Goal: Information Seeking & Learning: Learn about a topic

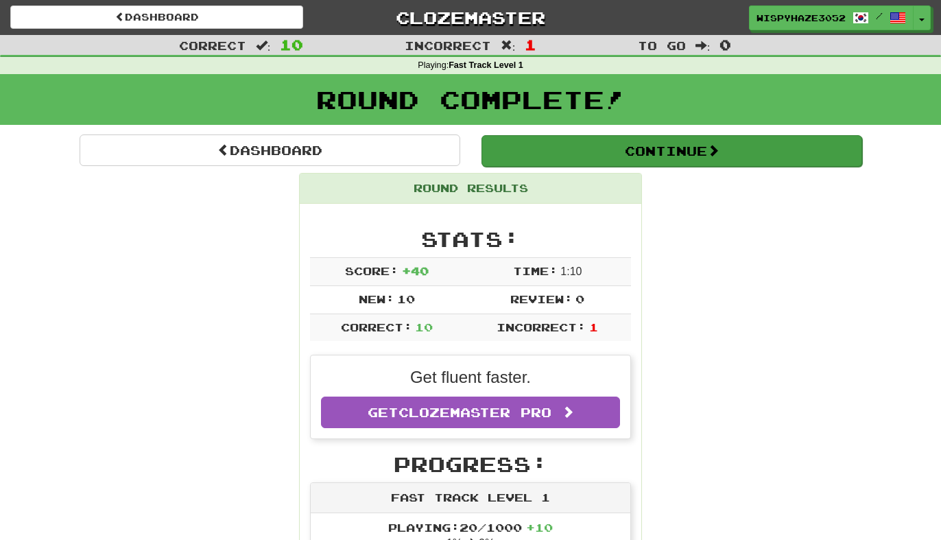
click at [644, 148] on button "Continue" at bounding box center [671, 151] width 381 height 32
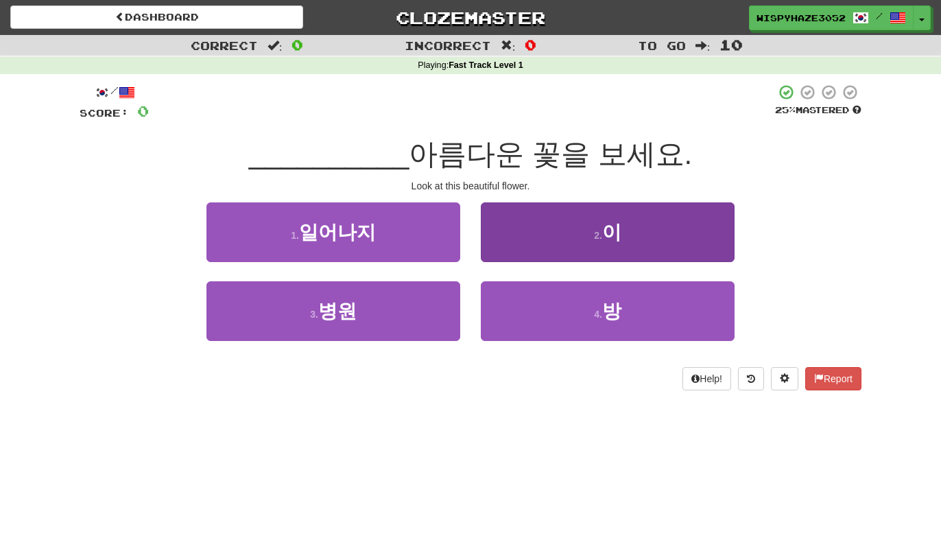
click at [555, 254] on button "2 . 이" at bounding box center [608, 232] width 254 height 60
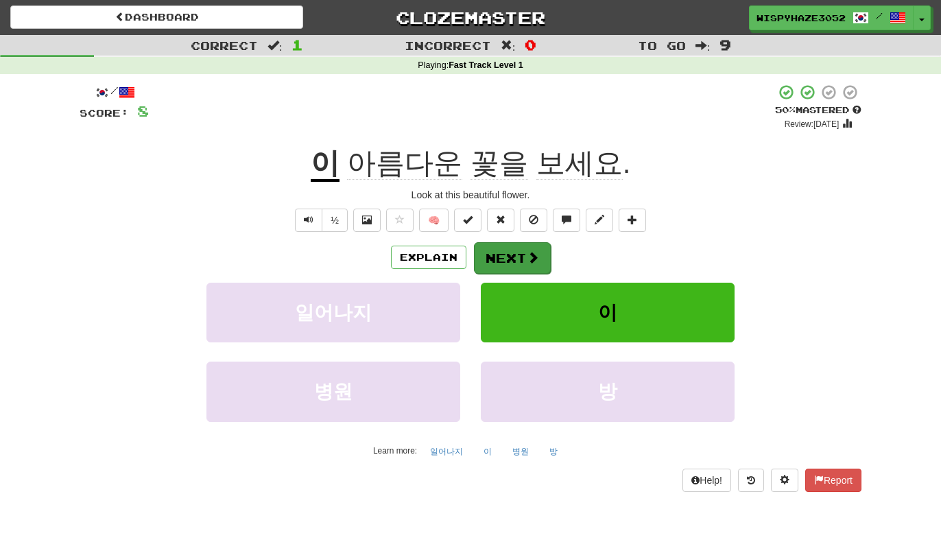
click at [520, 264] on button "Next" at bounding box center [512, 258] width 77 height 32
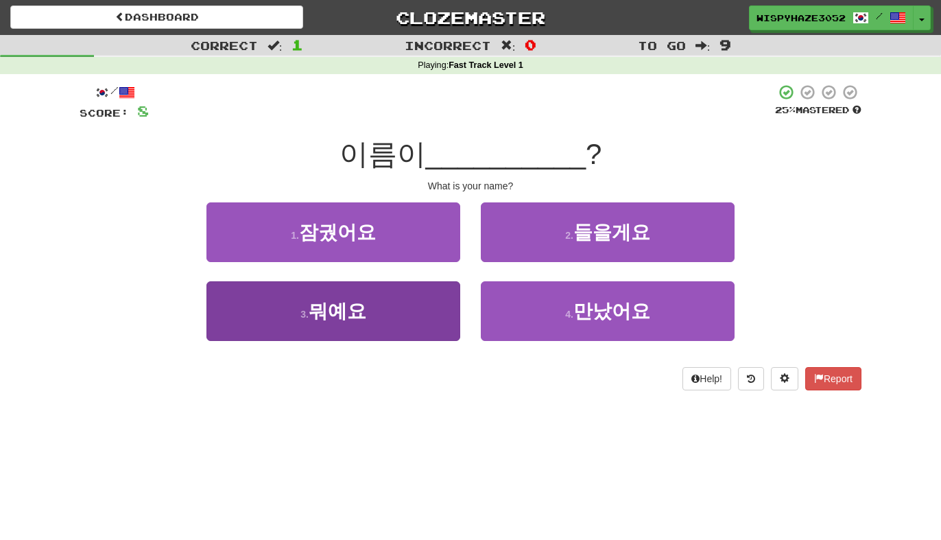
click at [394, 315] on button "3 . 뭐예요" at bounding box center [333, 311] width 254 height 60
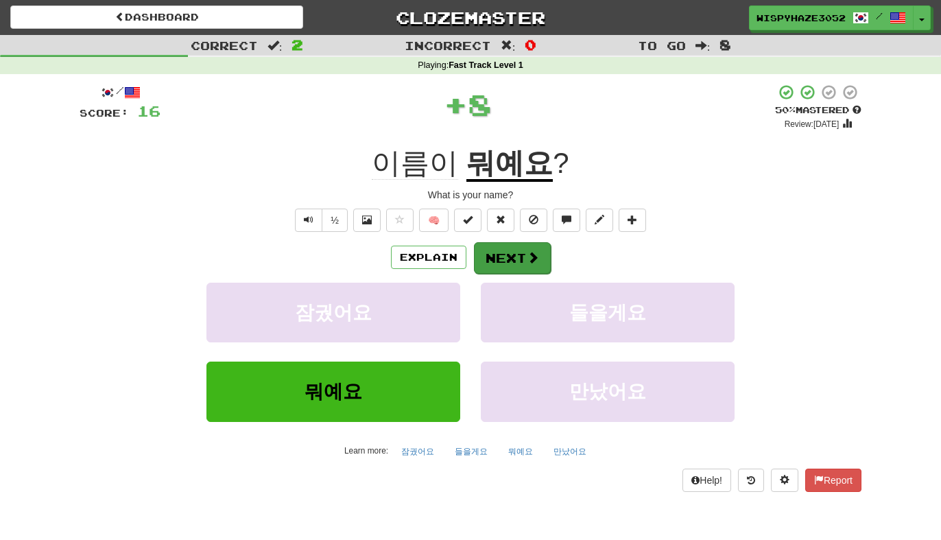
click at [512, 266] on button "Next" at bounding box center [512, 258] width 77 height 32
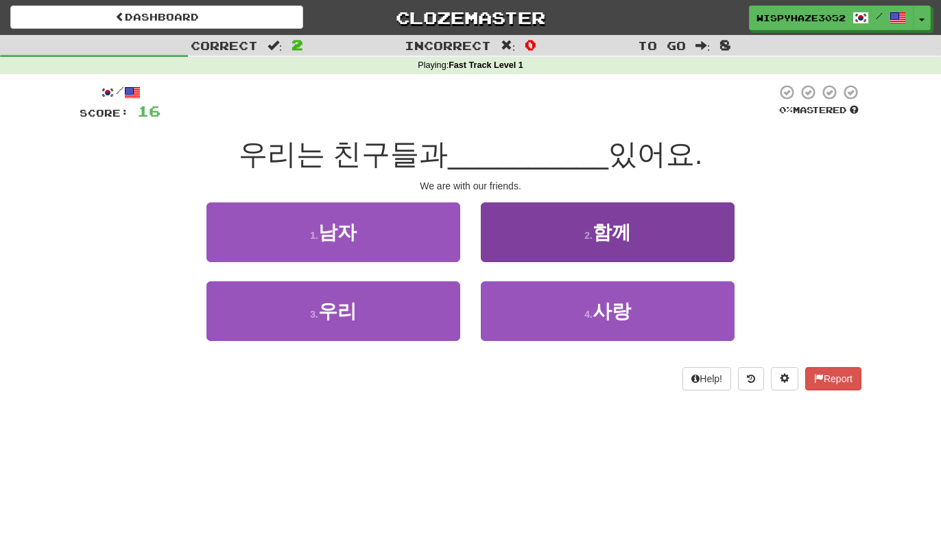
click at [607, 243] on button "2 . 함께" at bounding box center [608, 232] width 254 height 60
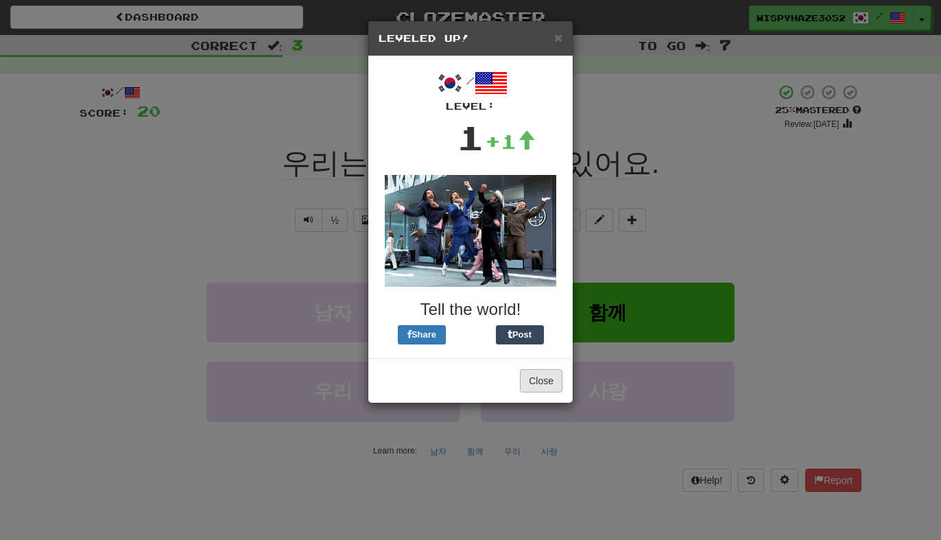
click at [542, 385] on button "Close" at bounding box center [541, 380] width 43 height 23
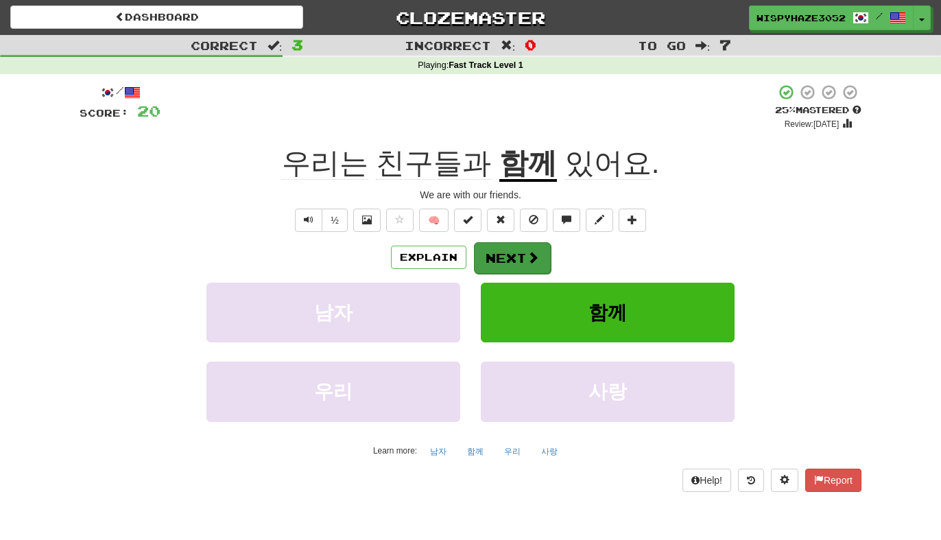
click at [496, 257] on button "Next" at bounding box center [512, 258] width 77 height 32
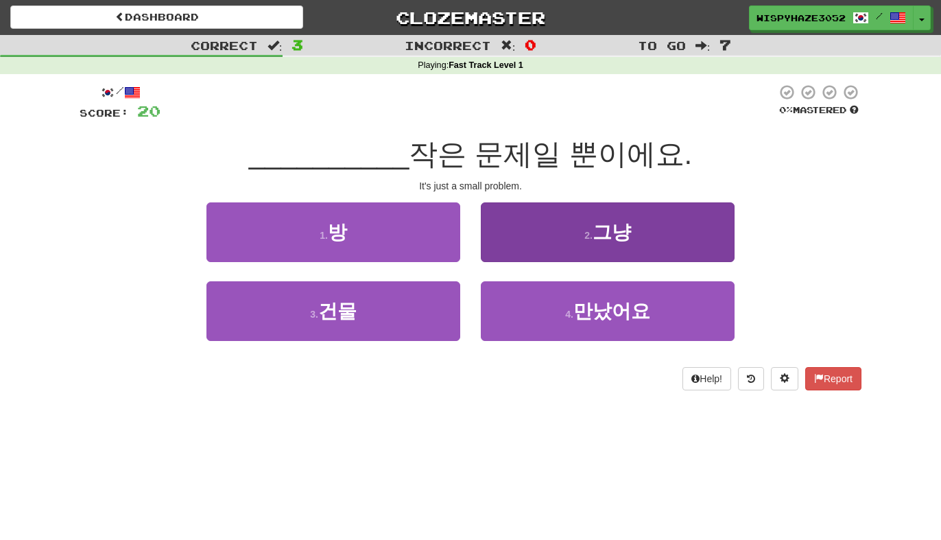
click at [581, 229] on button "2 . 그냥" at bounding box center [608, 232] width 254 height 60
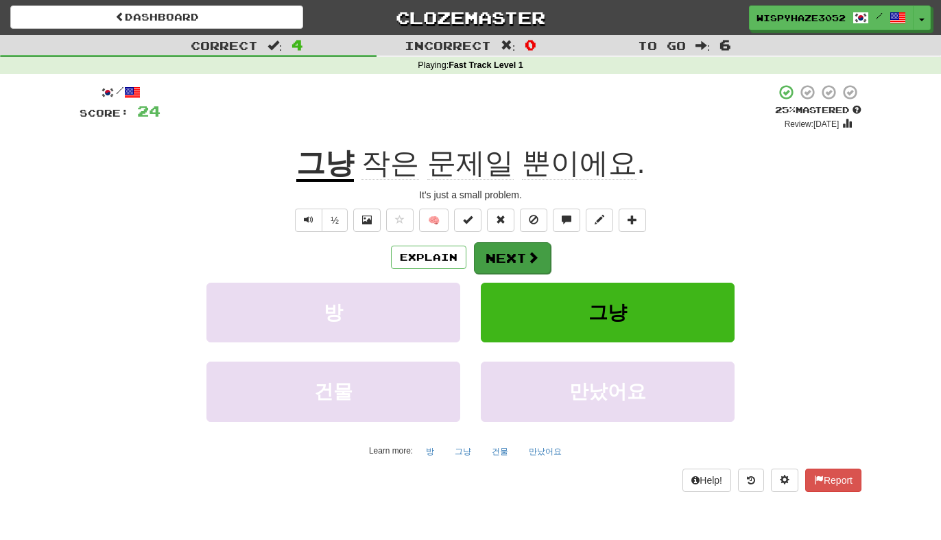
click at [507, 252] on button "Next" at bounding box center [512, 258] width 77 height 32
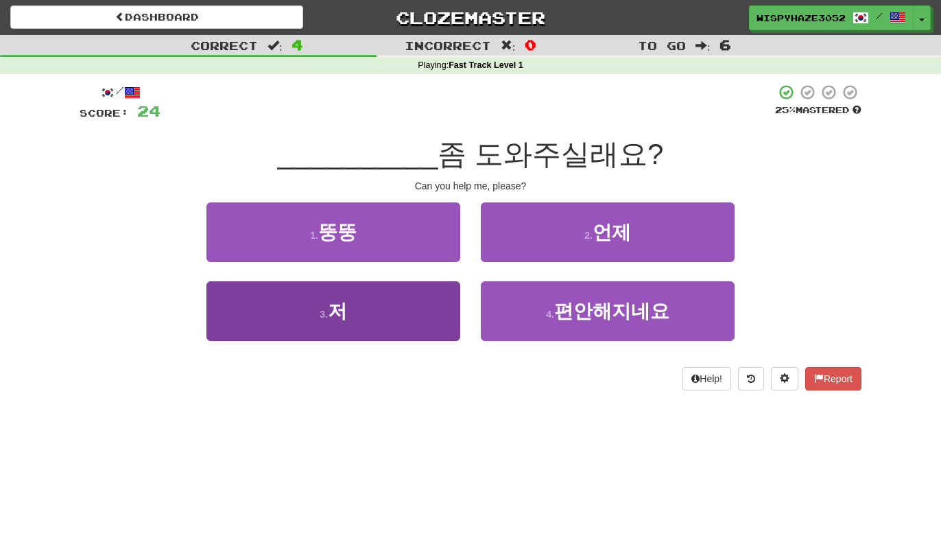
click at [347, 324] on button "3 . 저" at bounding box center [333, 311] width 254 height 60
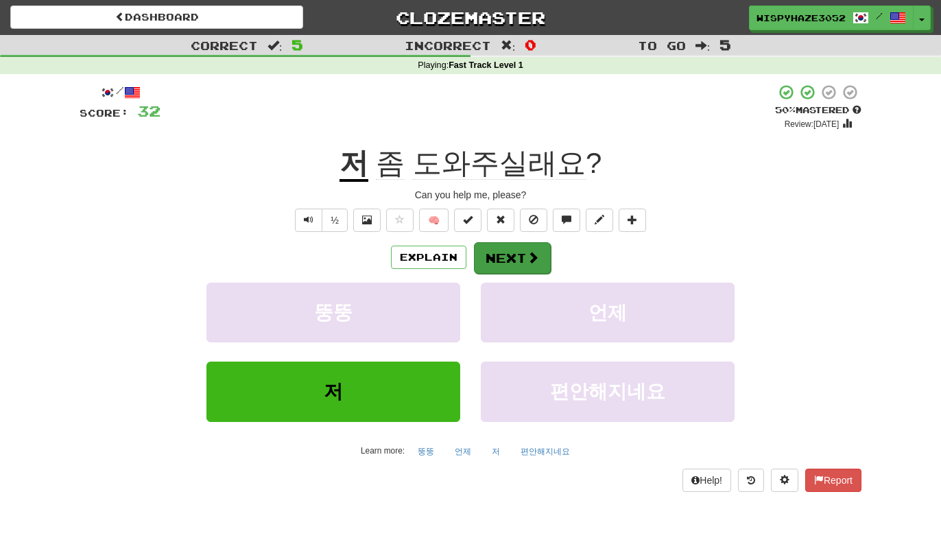
click at [527, 261] on span at bounding box center [533, 257] width 12 height 12
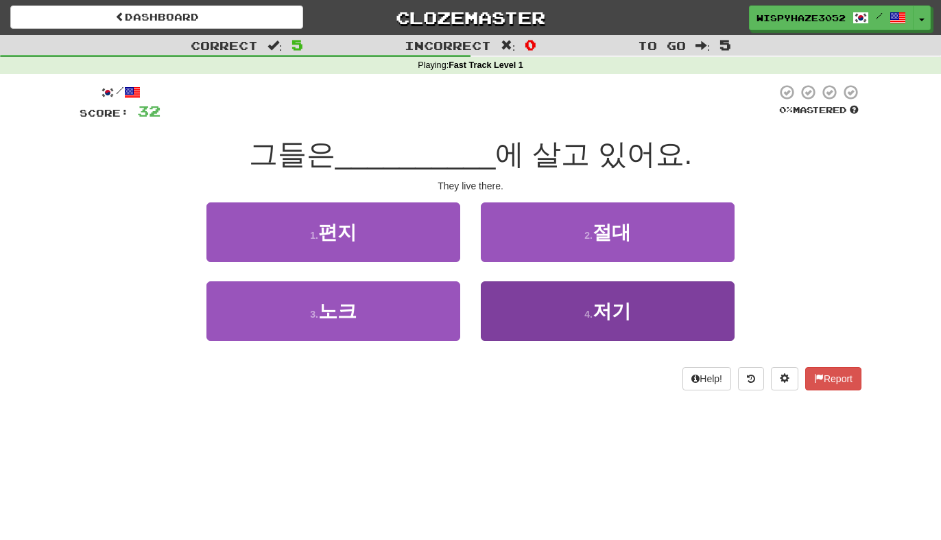
click at [598, 300] on span "저기" at bounding box center [611, 310] width 38 height 21
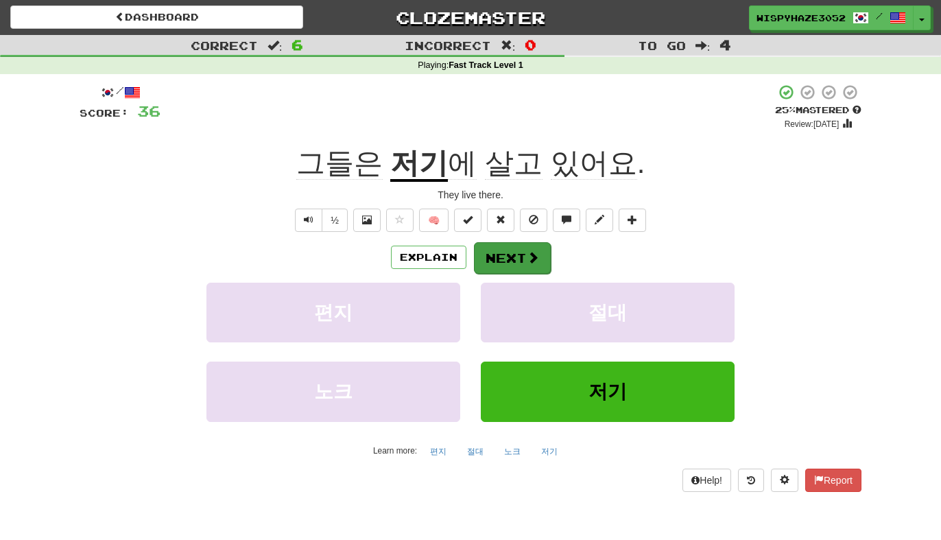
click at [520, 263] on button "Next" at bounding box center [512, 258] width 77 height 32
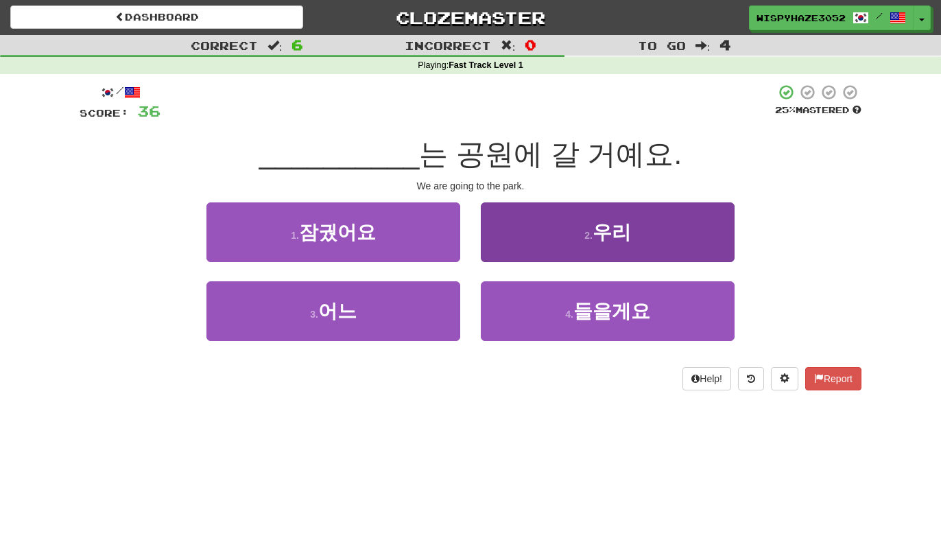
click at [599, 224] on span "우리" at bounding box center [611, 231] width 38 height 21
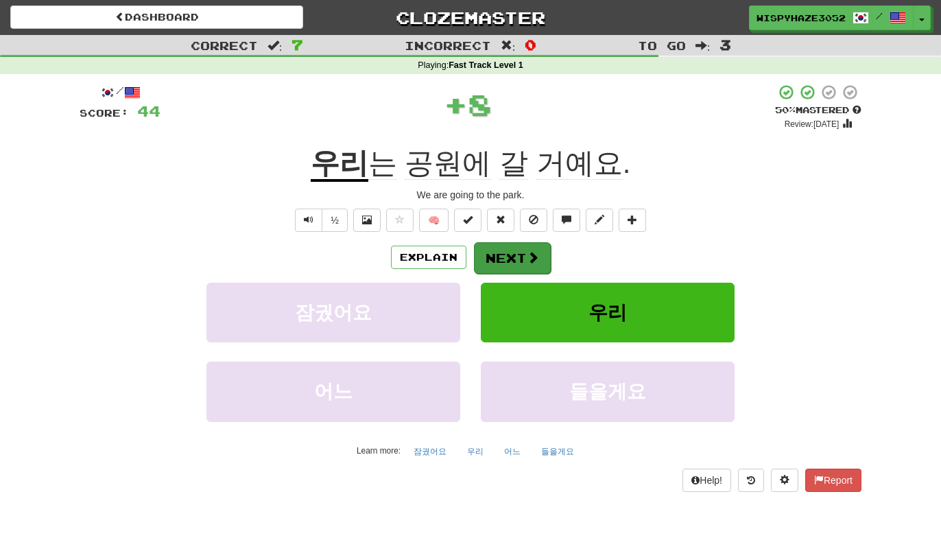
click at [514, 250] on button "Next" at bounding box center [512, 258] width 77 height 32
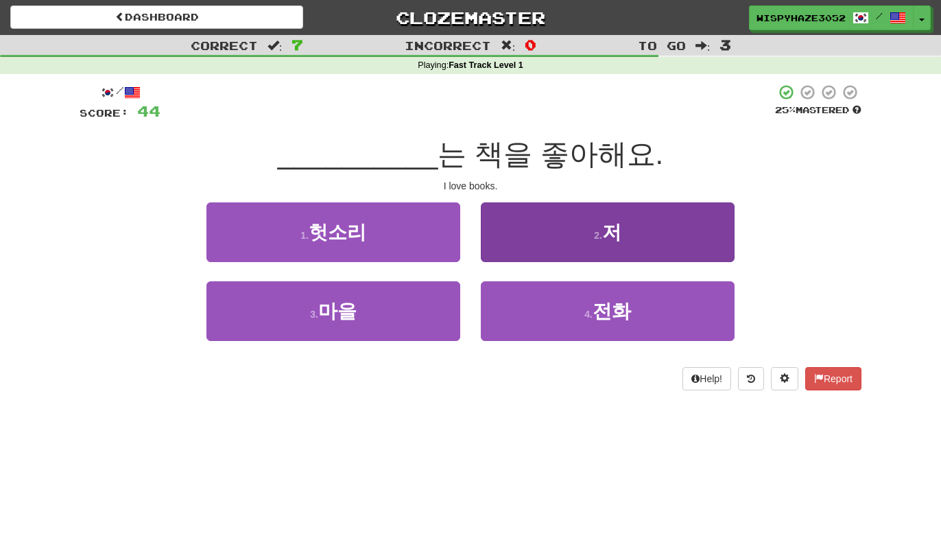
click at [565, 239] on button "2 . 저" at bounding box center [608, 232] width 254 height 60
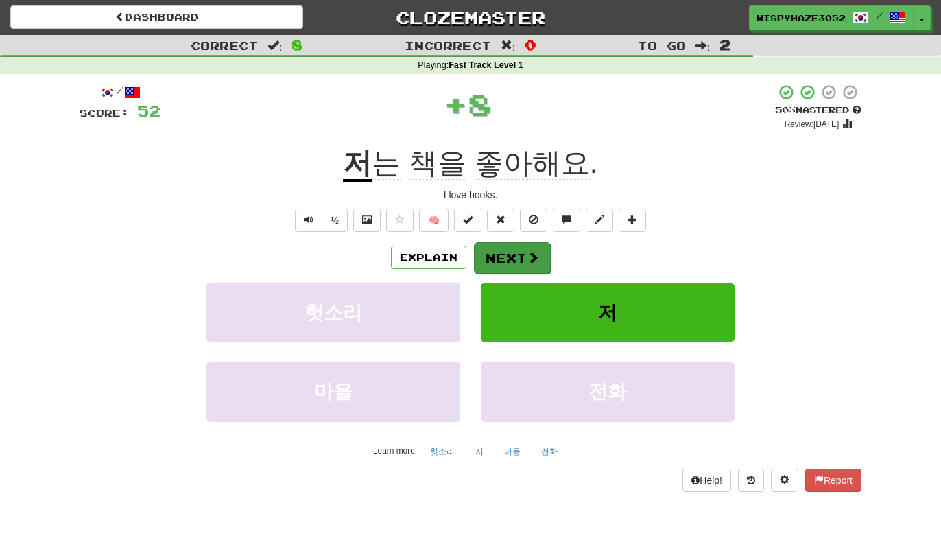
click at [506, 254] on button "Next" at bounding box center [512, 258] width 77 height 32
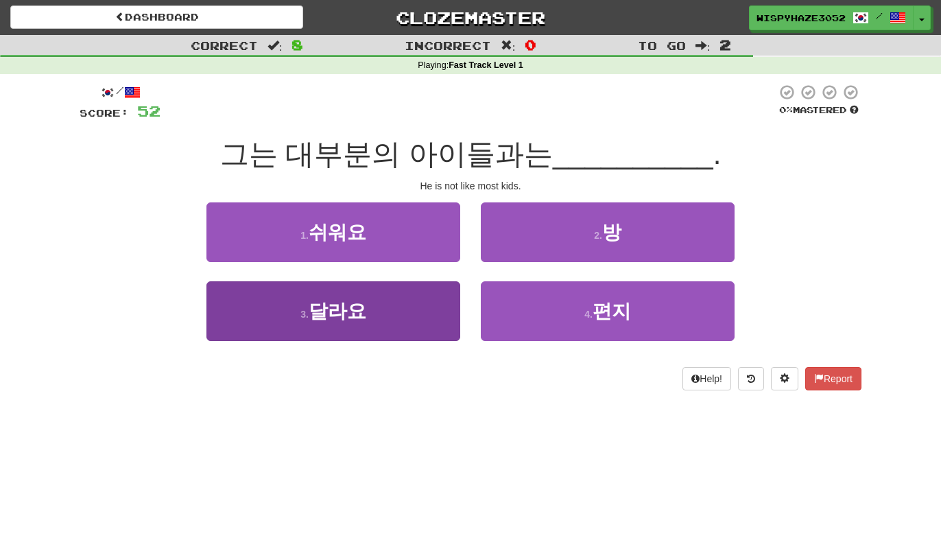
click at [316, 326] on button "3 . 달라요" at bounding box center [333, 311] width 254 height 60
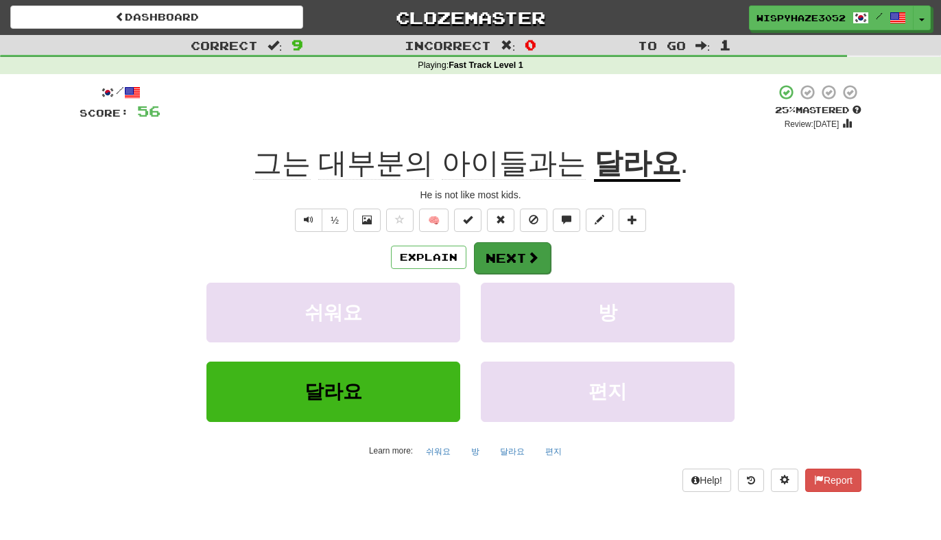
click at [513, 253] on button "Next" at bounding box center [512, 258] width 77 height 32
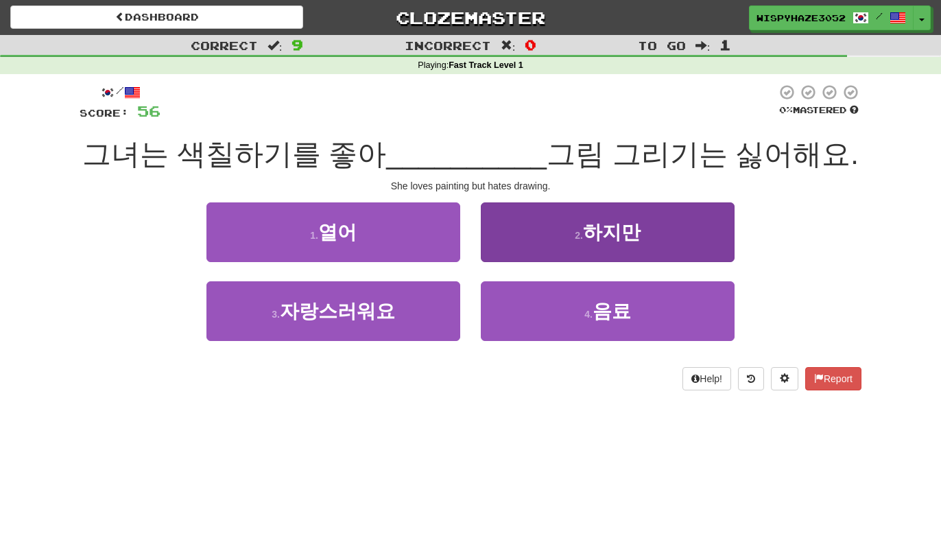
click at [610, 221] on span "하지만" at bounding box center [612, 231] width 58 height 21
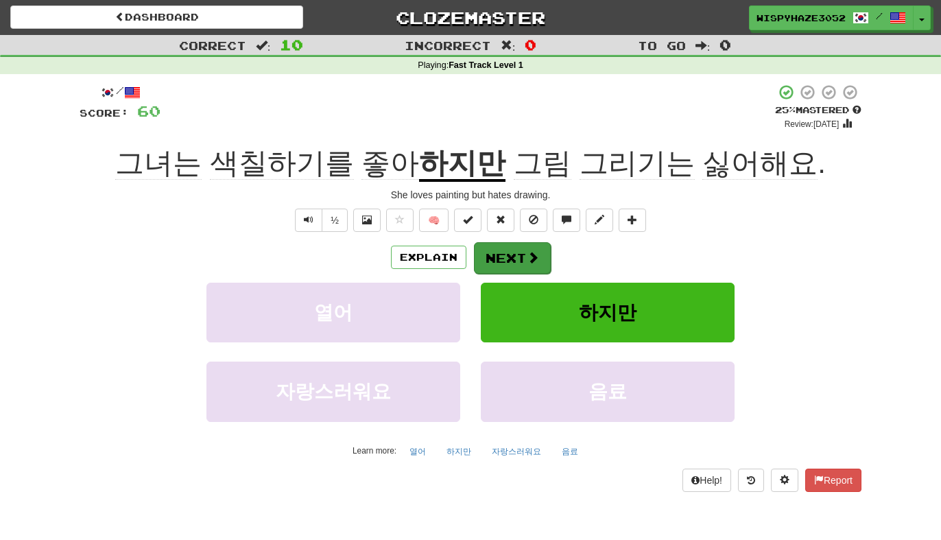
click at [510, 254] on button "Next" at bounding box center [512, 258] width 77 height 32
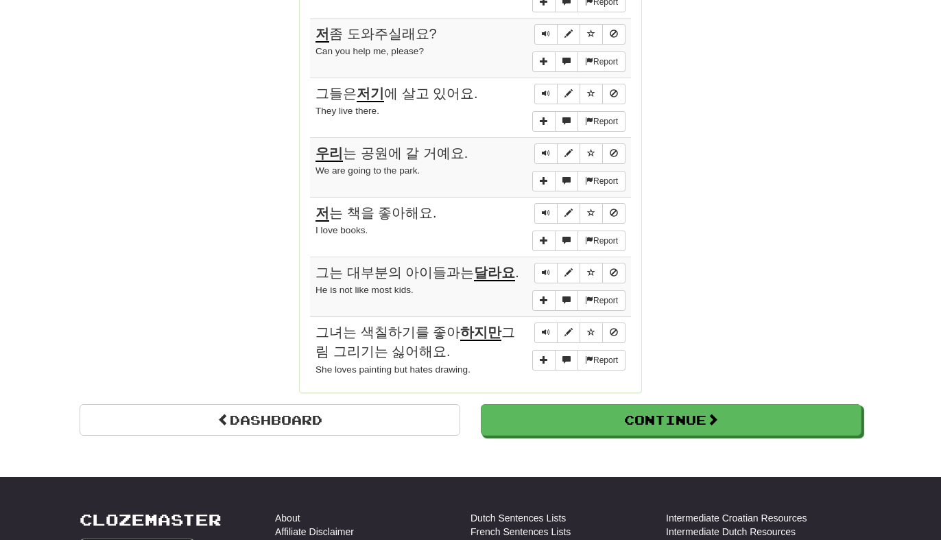
scroll to position [1155, 0]
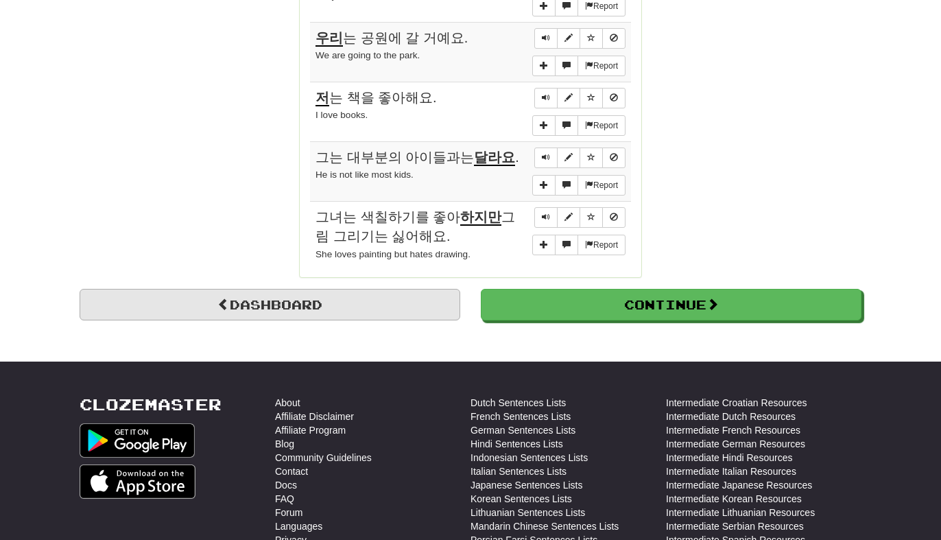
click at [246, 289] on link "Dashboard" at bounding box center [270, 305] width 381 height 32
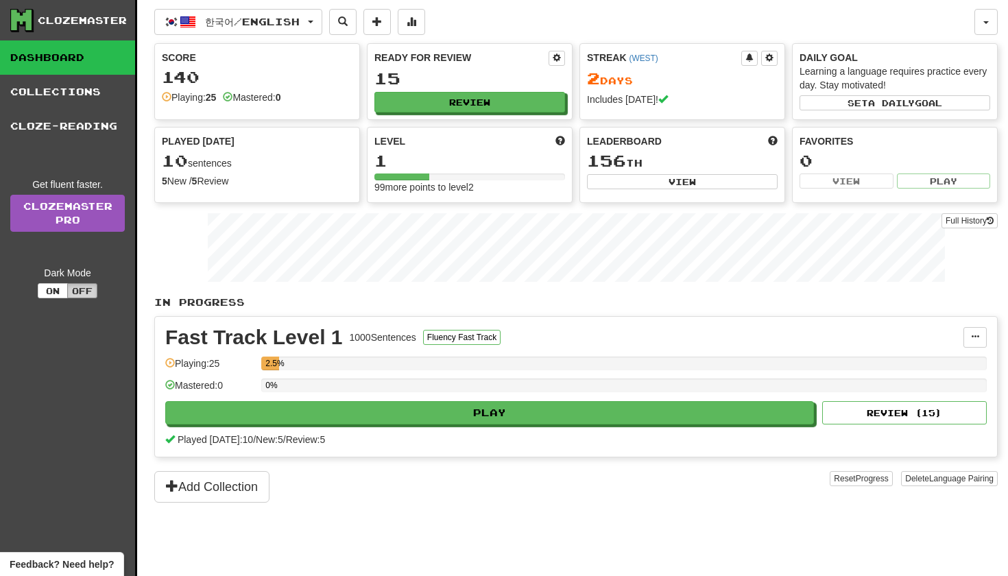
click at [88, 289] on button "Off" at bounding box center [82, 290] width 30 height 15
click at [47, 291] on button "On" at bounding box center [53, 290] width 30 height 15
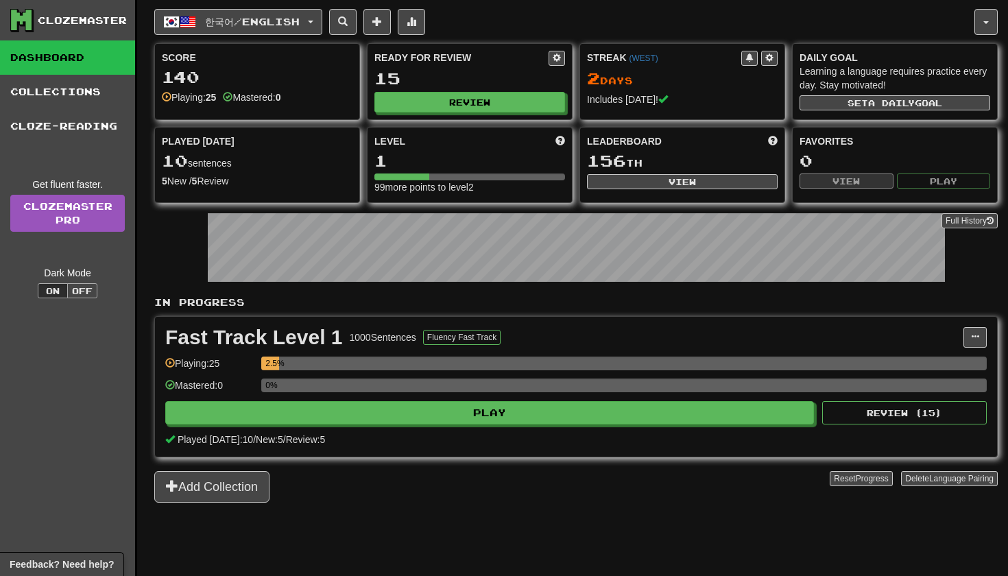
click at [83, 293] on button "Off" at bounding box center [82, 290] width 30 height 15
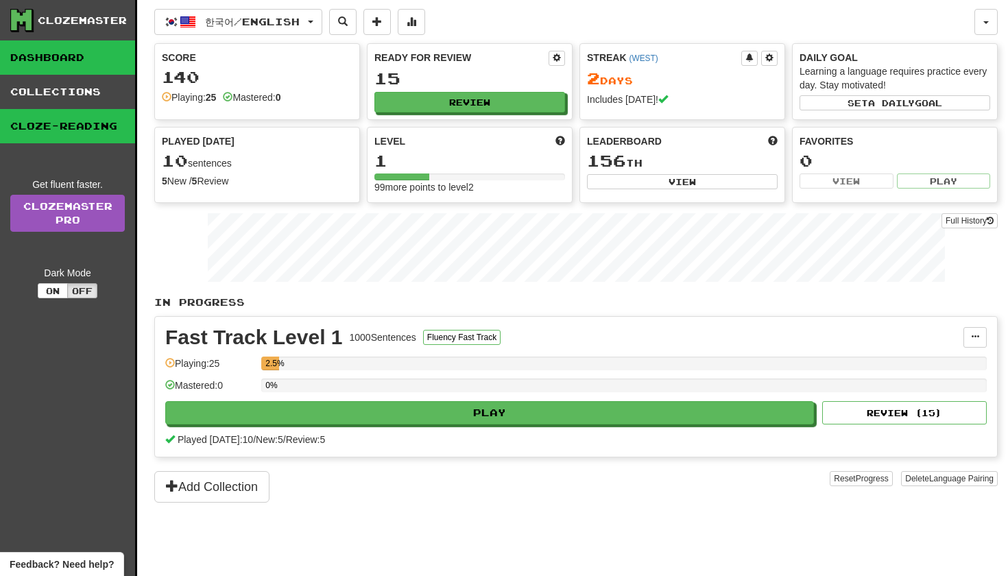
click at [65, 126] on link "Cloze-Reading" at bounding box center [67, 126] width 135 height 34
click at [940, 347] on button at bounding box center [974, 337] width 23 height 21
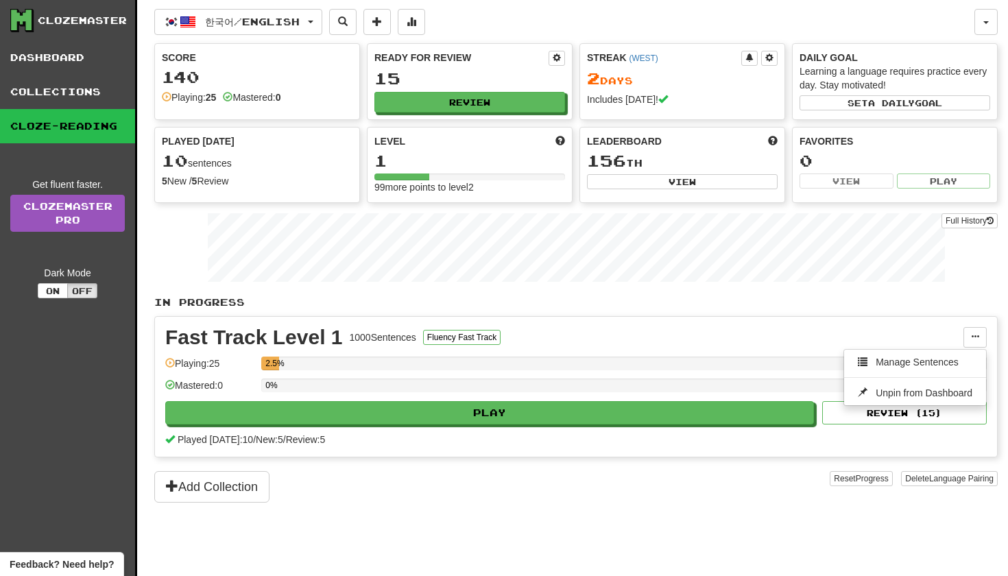
click at [675, 523] on div "한국어 / English 한국어 / English Streak: 2 Review: 15 Points [DATE]: 60 Language Pai…" at bounding box center [575, 305] width 843 height 610
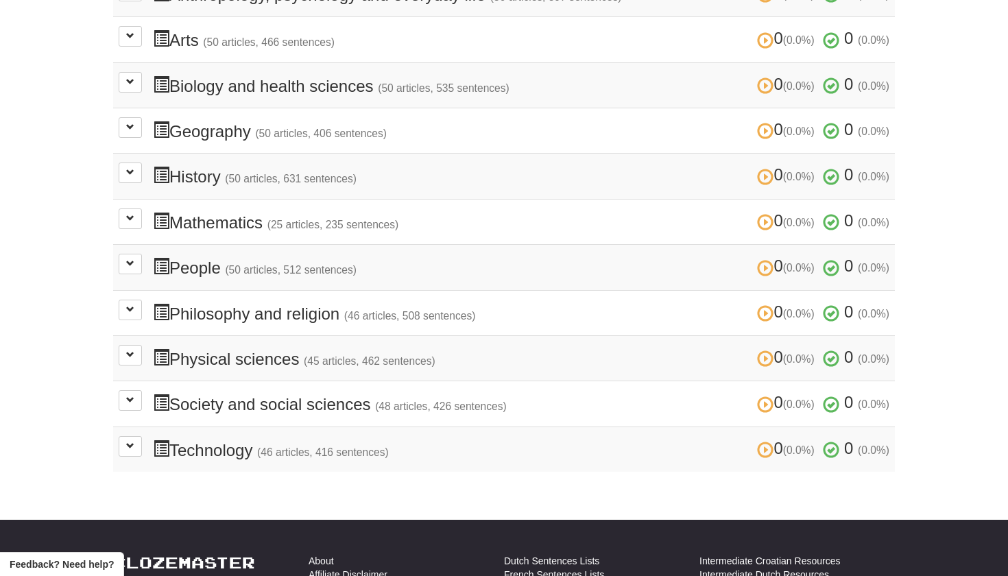
scroll to position [381, 0]
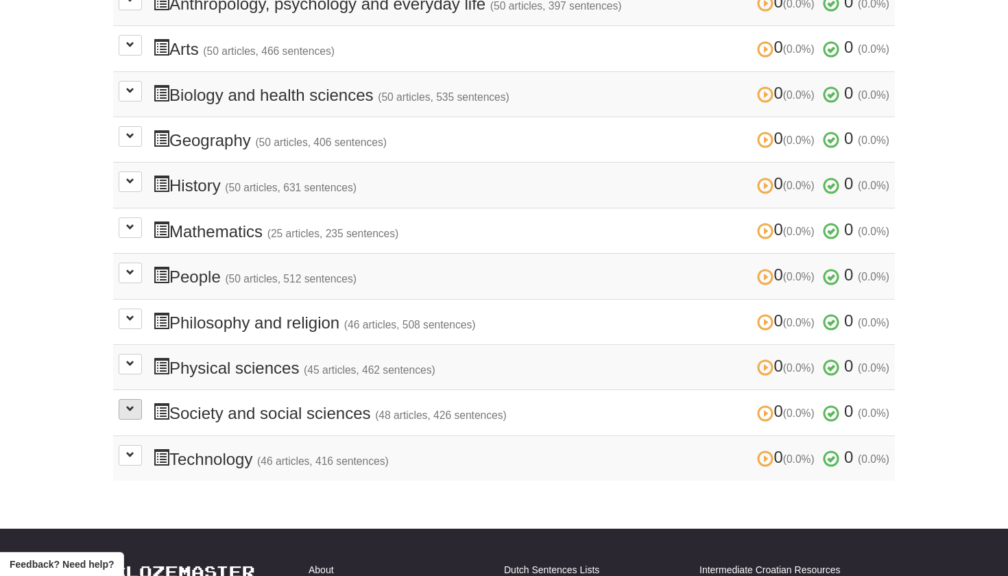
click at [140, 400] on button at bounding box center [130, 409] width 23 height 21
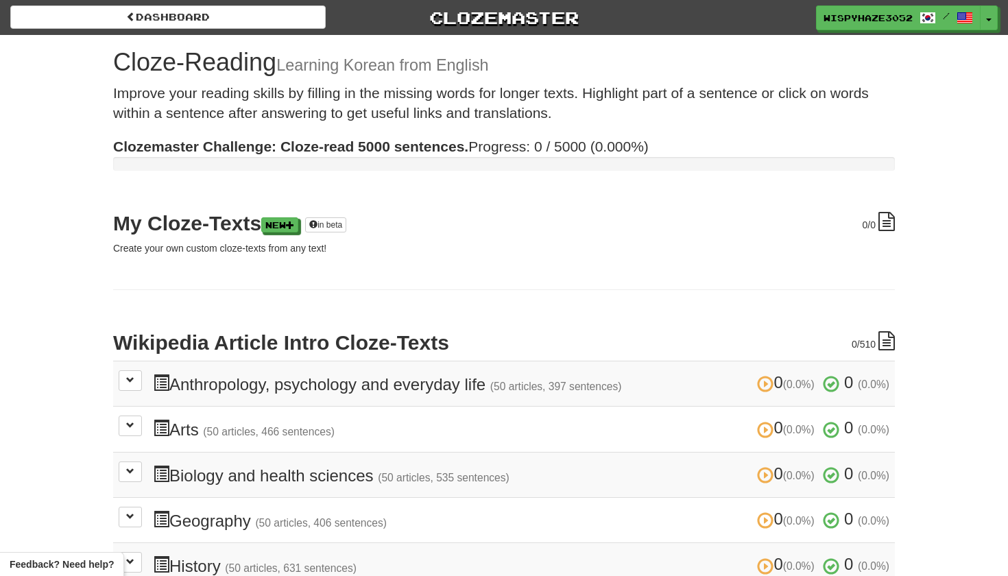
scroll to position [0, 0]
